Goal: Task Accomplishment & Management: Use online tool/utility

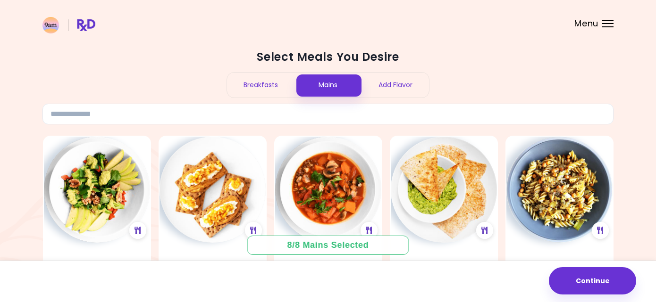
click at [584, 22] on span "Menu" at bounding box center [586, 23] width 24 height 8
